Goal: Navigation & Orientation: Find specific page/section

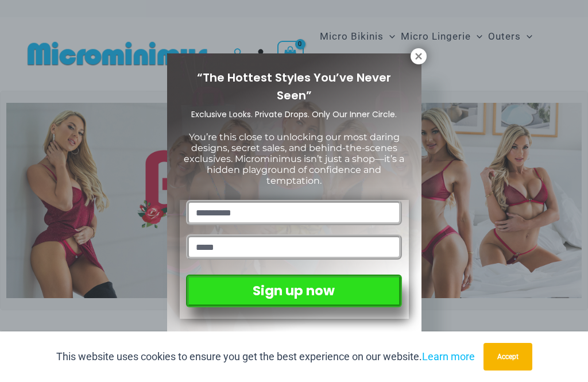
click at [419, 55] on icon at bounding box center [419, 56] width 6 height 6
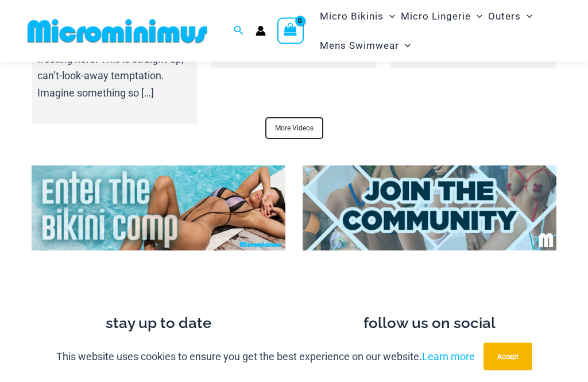
scroll to position [4156, 0]
click at [209, 170] on img at bounding box center [159, 208] width 254 height 84
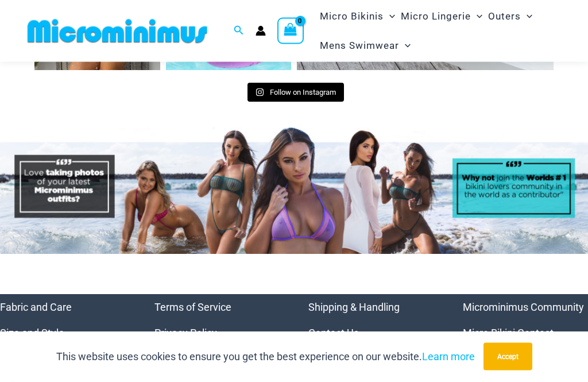
scroll to position [4875, 0]
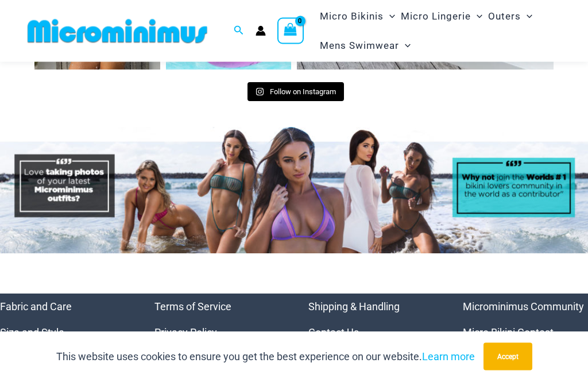
click at [532, 327] on link "Micro Bikini Contest" at bounding box center [508, 333] width 91 height 12
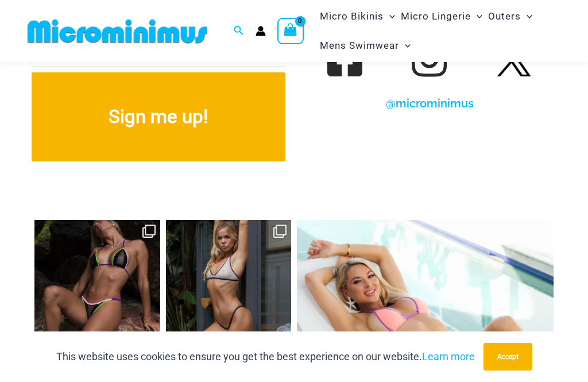
scroll to position [4463, 0]
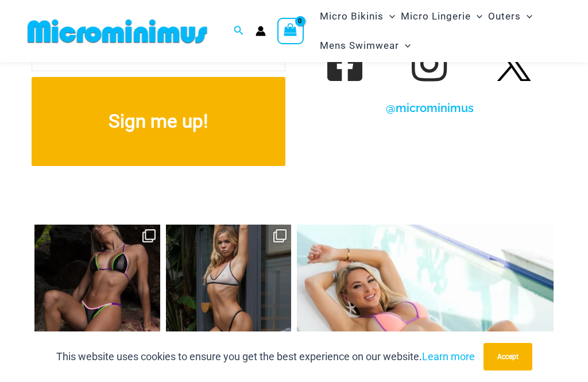
click at [109, 245] on link "Open" at bounding box center [97, 288] width 126 height 126
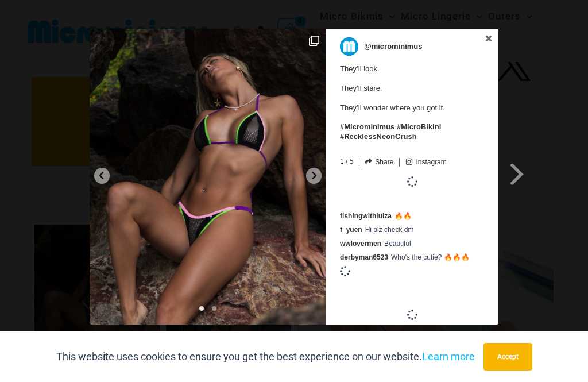
click at [525, 169] on span at bounding box center [518, 174] width 20 height 26
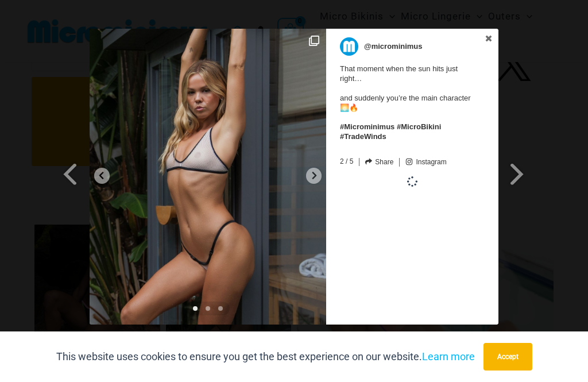
click at [521, 172] on span at bounding box center [518, 174] width 20 height 26
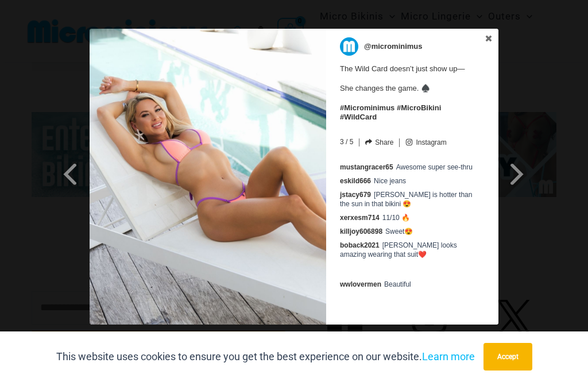
scroll to position [4207, 0]
